Goal: Transaction & Acquisition: Purchase product/service

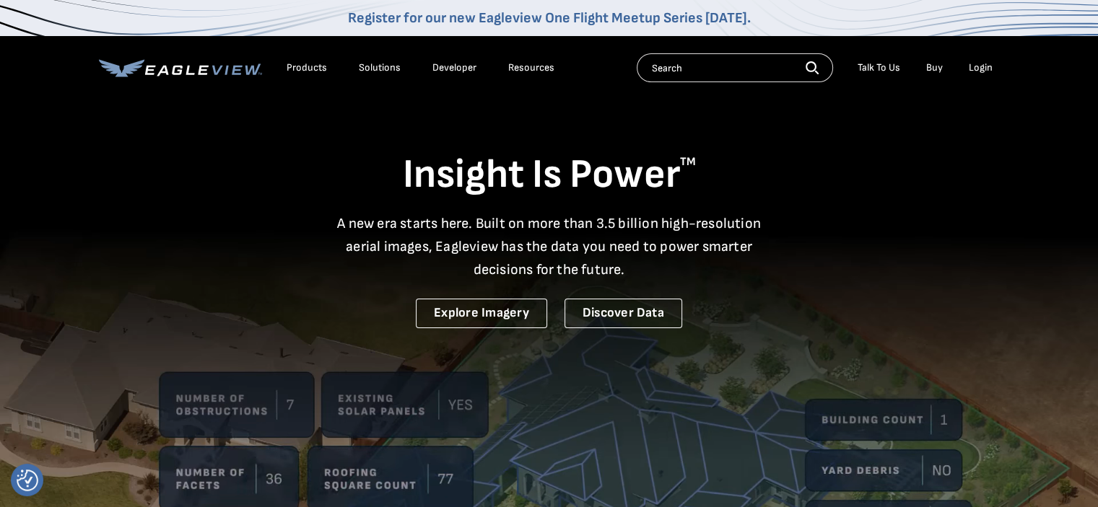
click at [982, 69] on div "Login" at bounding box center [981, 67] width 24 height 13
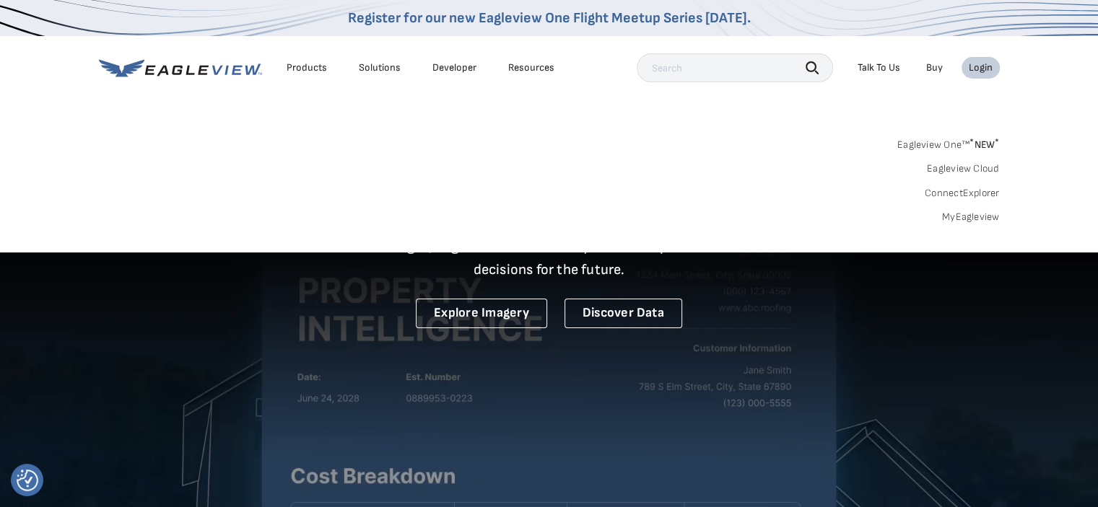
click at [970, 215] on link "MyEagleview" at bounding box center [971, 217] width 58 height 13
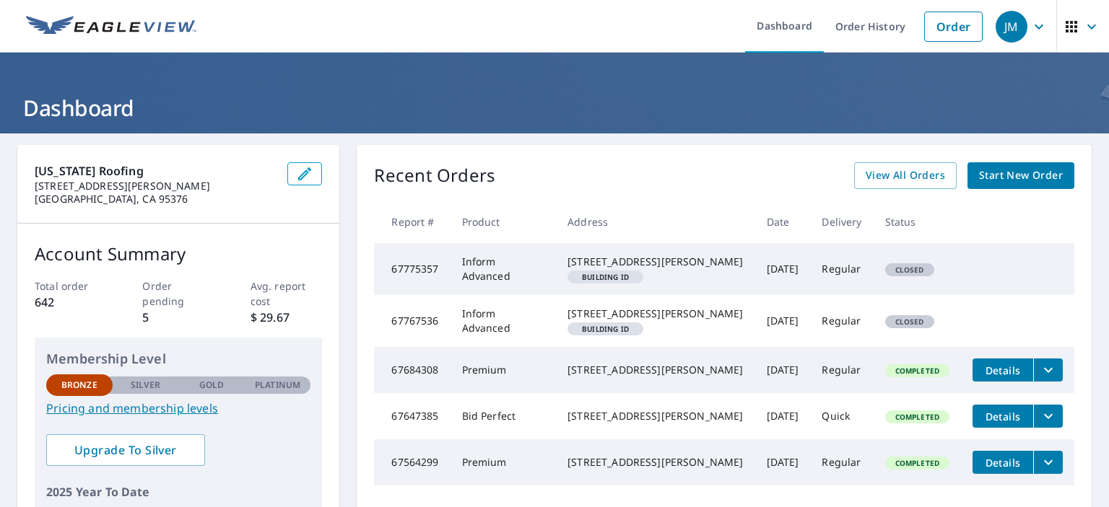
click at [1009, 176] on span "Start New Order" at bounding box center [1021, 176] width 84 height 18
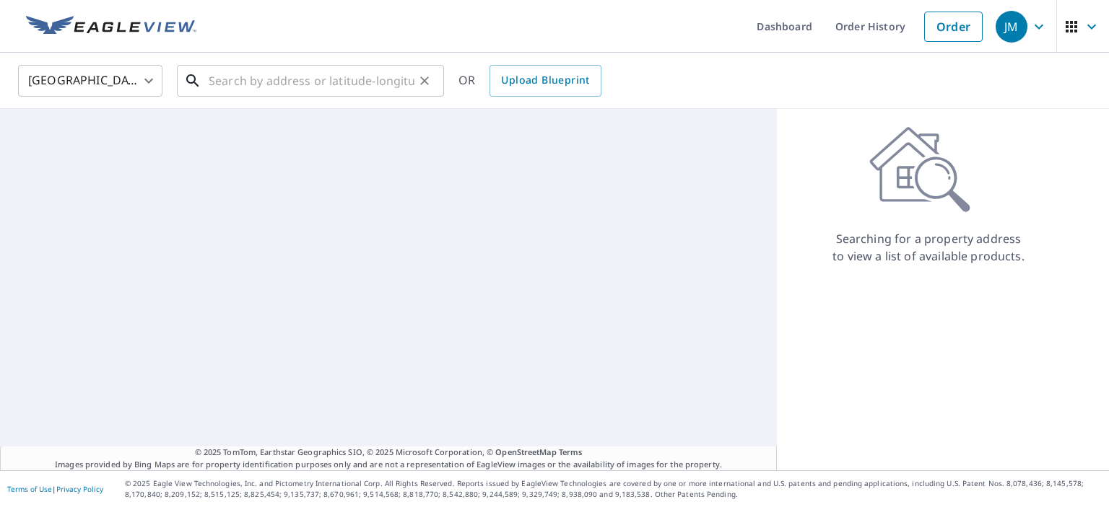
click at [225, 84] on input "text" at bounding box center [312, 81] width 206 height 40
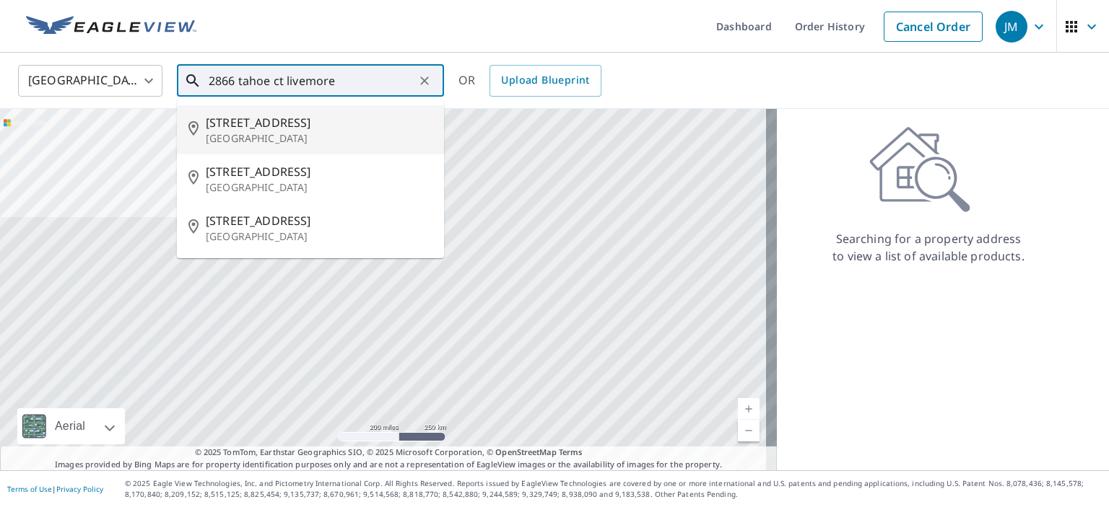
click at [232, 128] on span "2866 Tahoe Ct" at bounding box center [319, 122] width 227 height 17
type input "2866 Tahoe Ct Livermore, CA 94550"
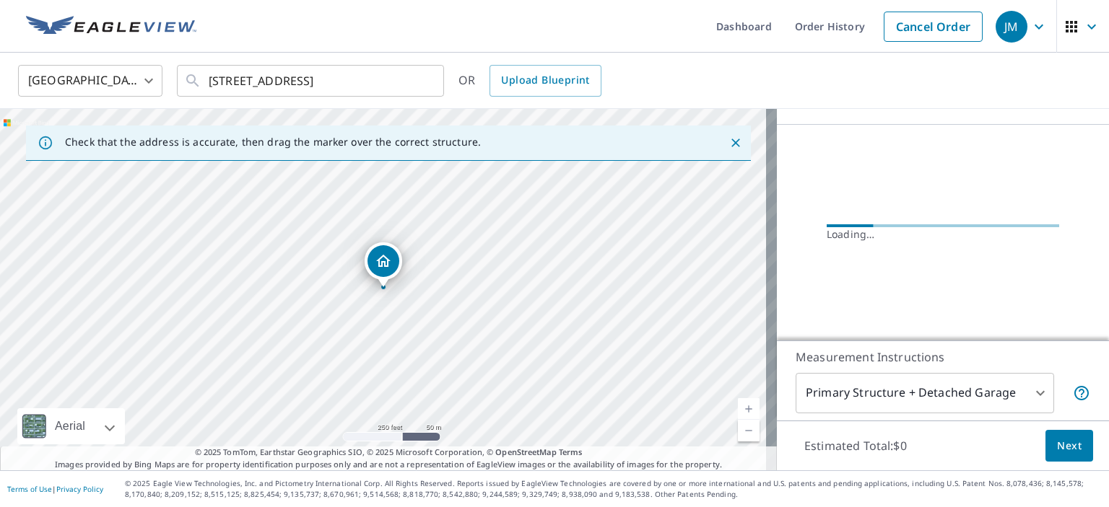
scroll to position [104, 0]
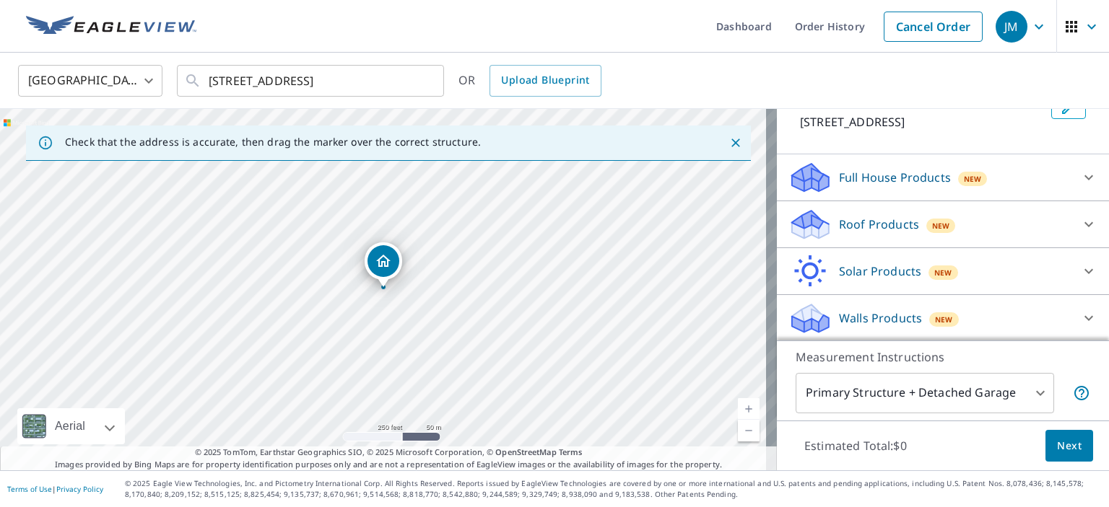
click at [873, 224] on p "Roof Products" at bounding box center [879, 224] width 80 height 17
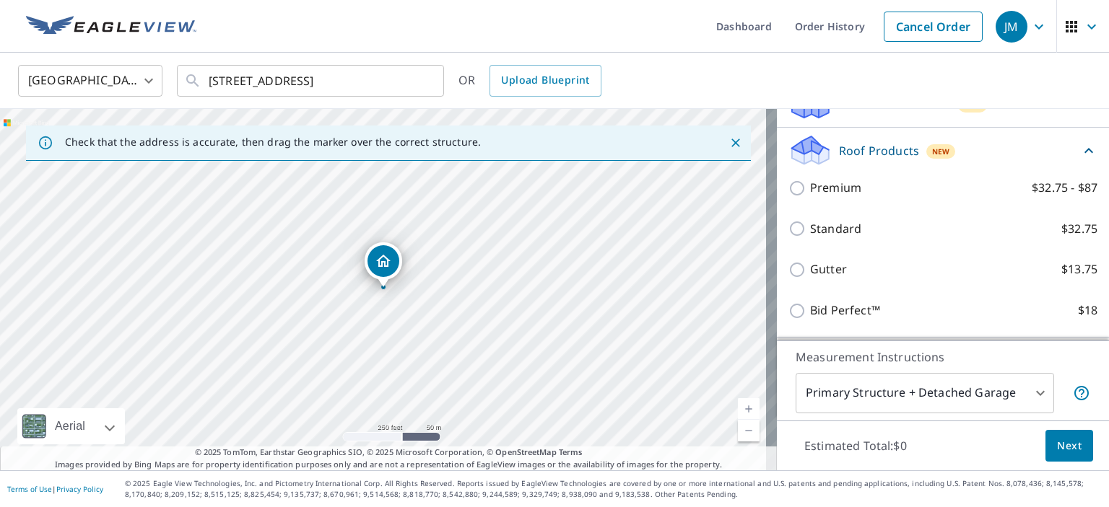
scroll to position [179, 0]
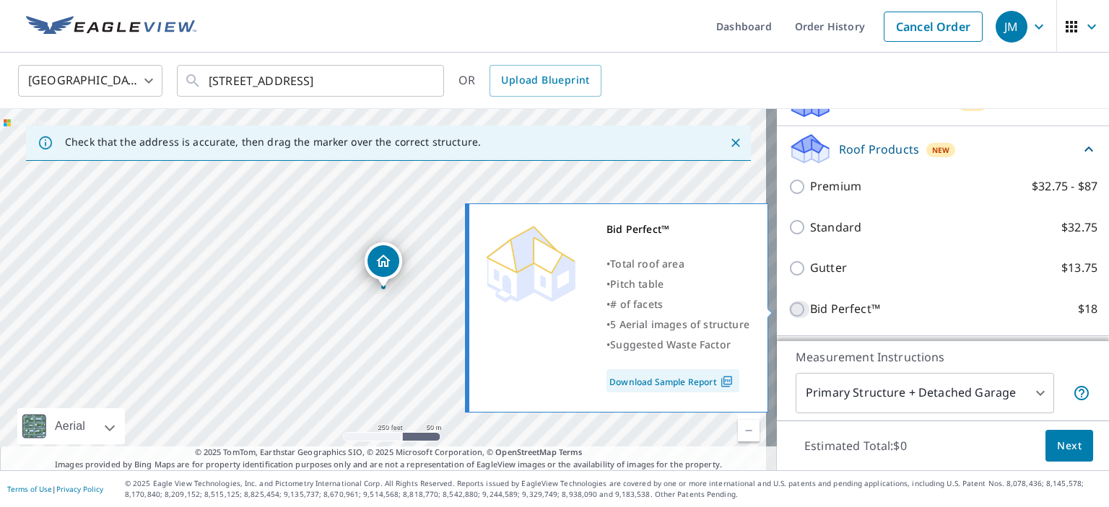
click at [788, 306] on input "Bid Perfect™ $18" at bounding box center [799, 309] width 22 height 17
checkbox input "true"
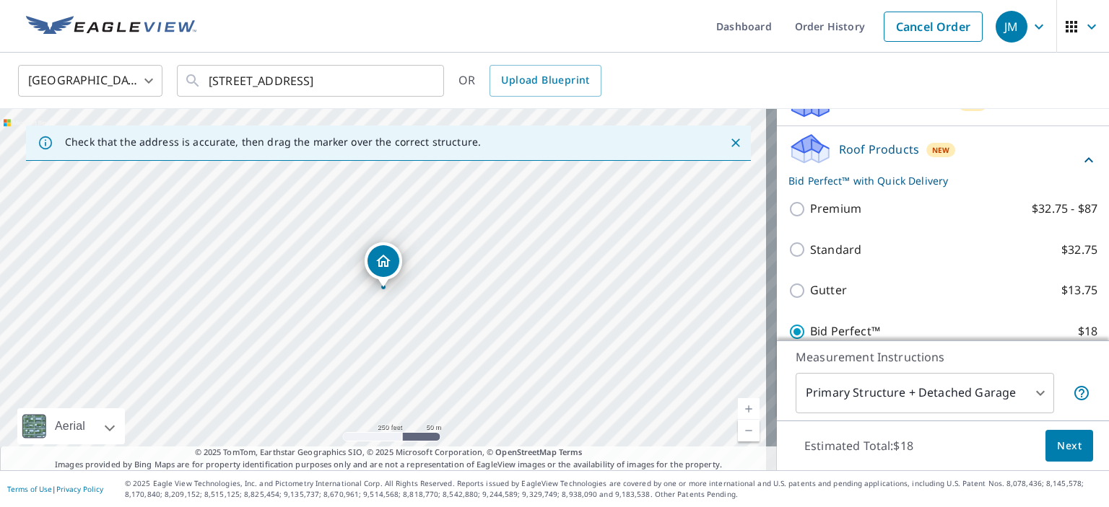
click at [1059, 445] on span "Next" at bounding box center [1069, 446] width 25 height 18
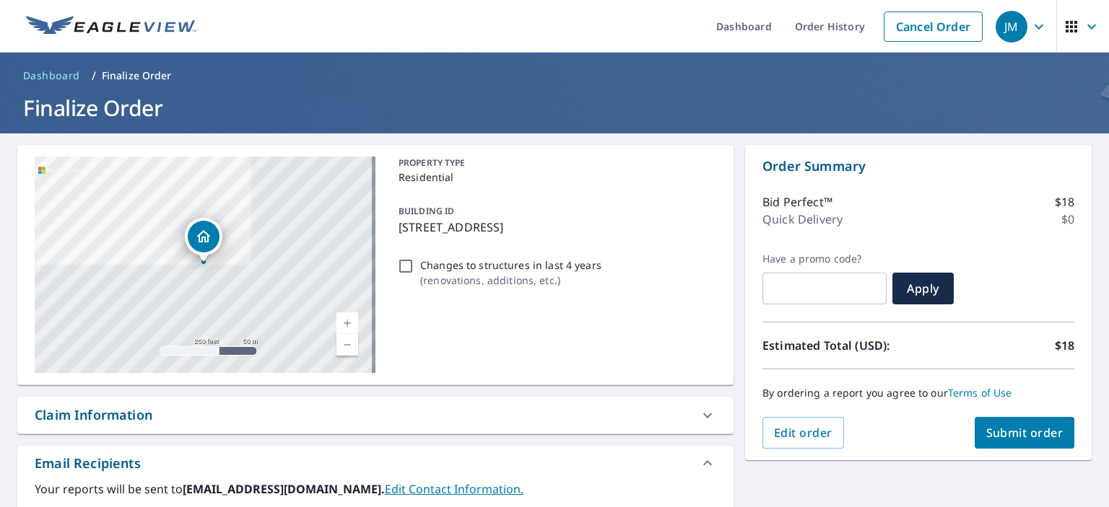
click at [1016, 440] on span "Submit order" at bounding box center [1024, 433] width 77 height 16
